Goal: Information Seeking & Learning: Learn about a topic

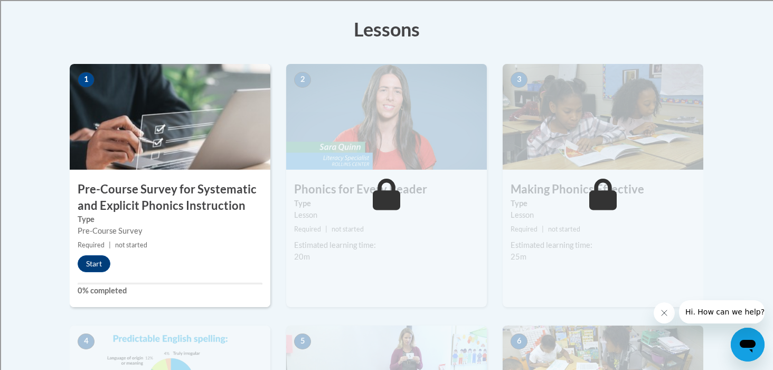
scroll to position [292, 0]
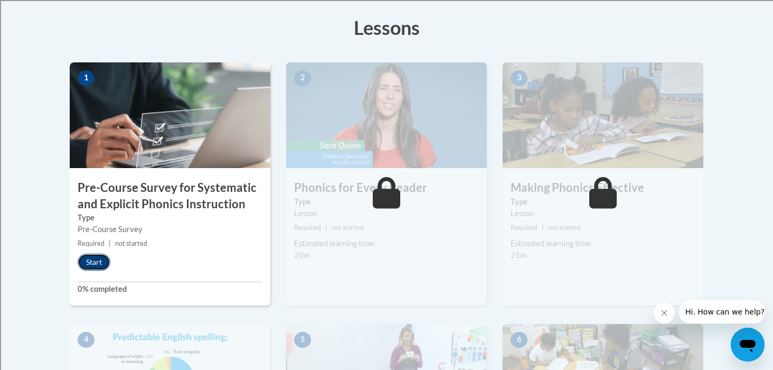
click at [96, 262] on button "Start" at bounding box center [94, 261] width 33 height 17
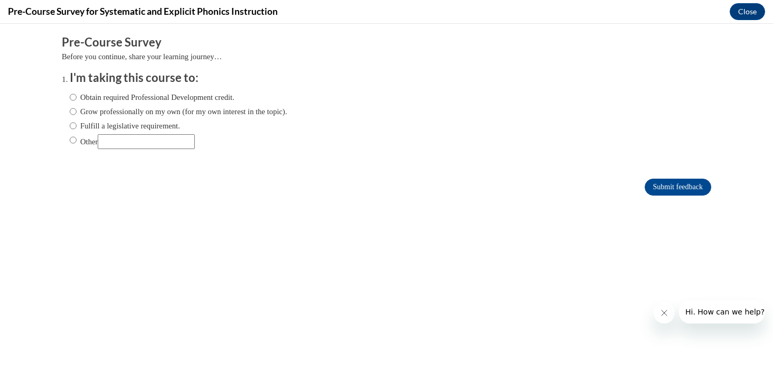
scroll to position [0, 0]
click at [78, 96] on label "Obtain required Professional Development credit." at bounding box center [152, 97] width 165 height 12
click at [77, 96] on input "Obtain required Professional Development credit." at bounding box center [73, 97] width 7 height 12
radio input "true"
click at [659, 180] on input "Submit feedback" at bounding box center [678, 186] width 67 height 17
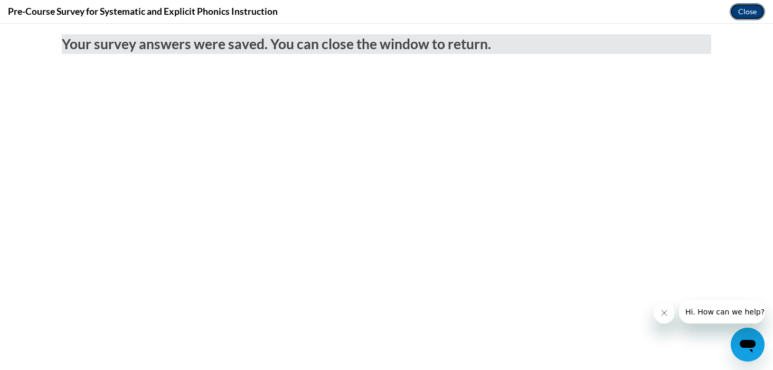
click at [738, 5] on button "Close" at bounding box center [747, 11] width 35 height 17
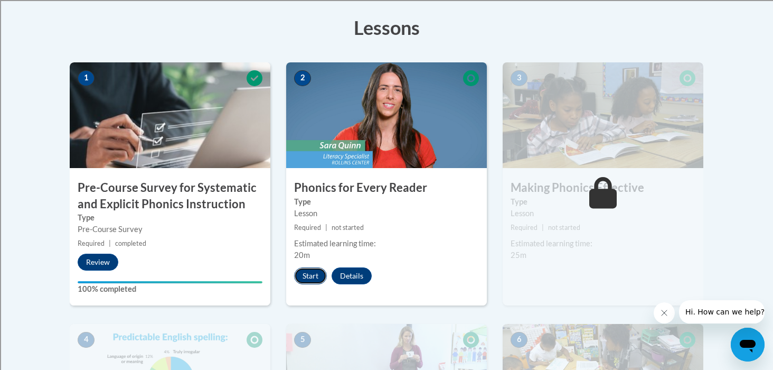
click at [310, 275] on button "Start" at bounding box center [310, 275] width 33 height 17
